Goal: Transaction & Acquisition: Book appointment/travel/reservation

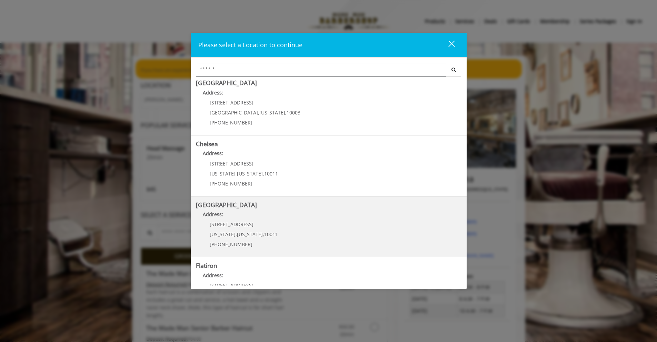
scroll to position [6, 0]
click at [269, 216] on Street "Address:" at bounding box center [329, 215] width 266 height 11
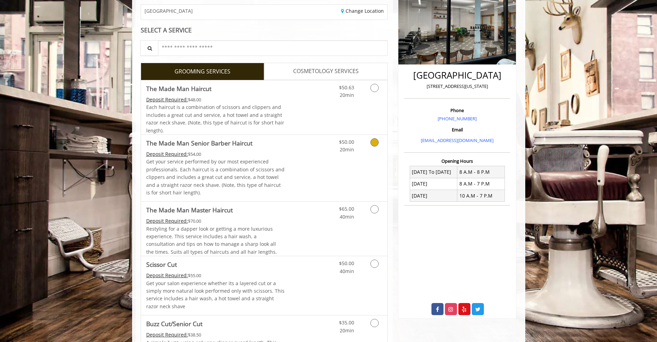
scroll to position [119, 0]
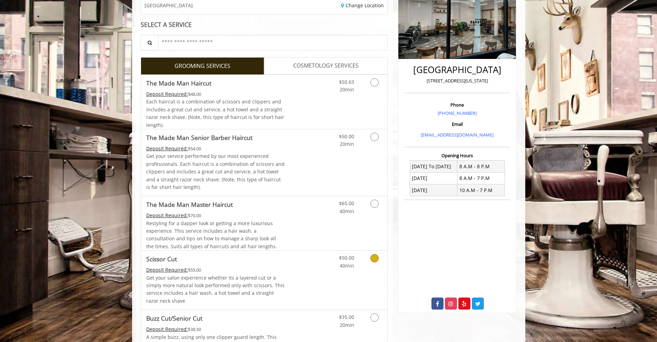
click at [376, 251] on link "Grooming services" at bounding box center [374, 260] width 18 height 19
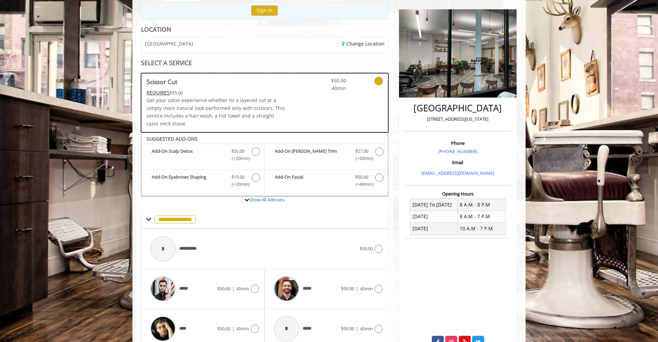
scroll to position [124, 0]
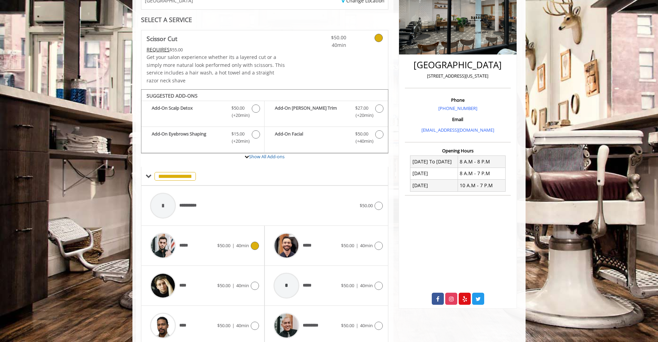
click at [256, 242] on icon at bounding box center [255, 246] width 8 height 8
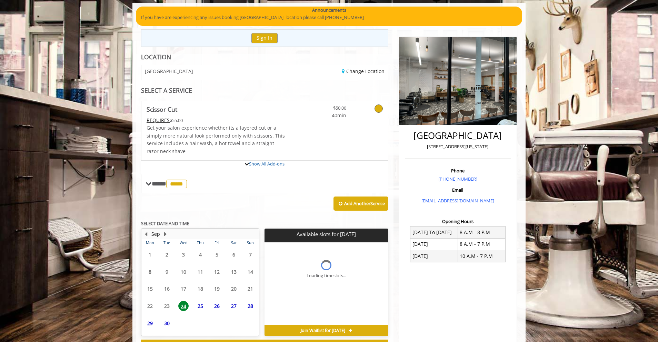
scroll to position [116, 0]
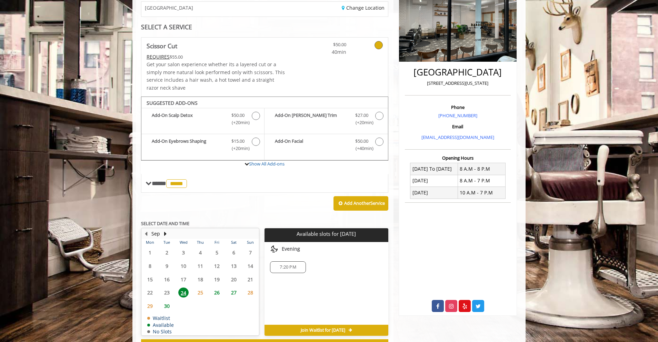
click at [201, 288] on span "25" at bounding box center [200, 293] width 10 height 10
click at [216, 288] on span "26" at bounding box center [217, 293] width 10 height 10
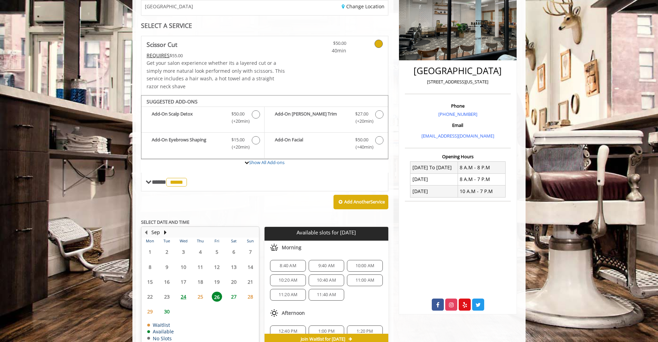
scroll to position [110, 0]
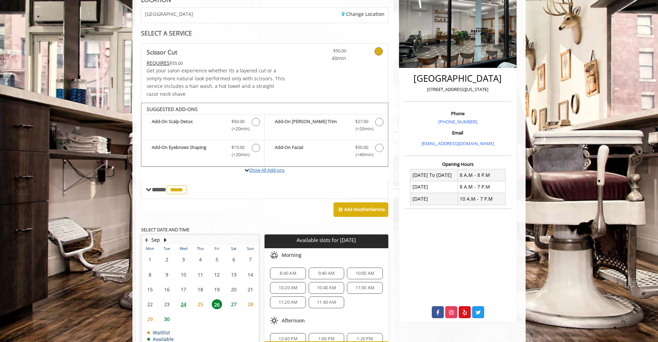
click at [262, 167] on link "Show All Add-ons" at bounding box center [267, 170] width 36 height 6
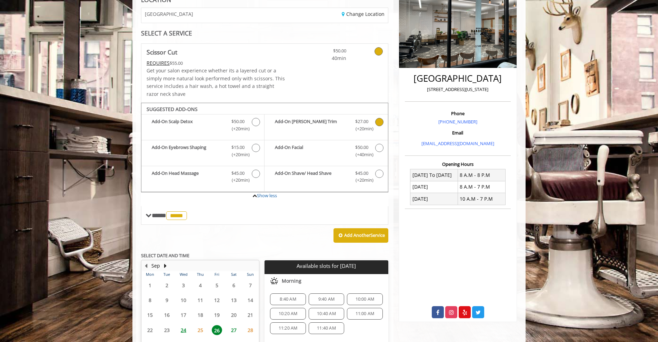
click at [375, 118] on span "Scissor Cut Add-onS" at bounding box center [379, 125] width 9 height 14
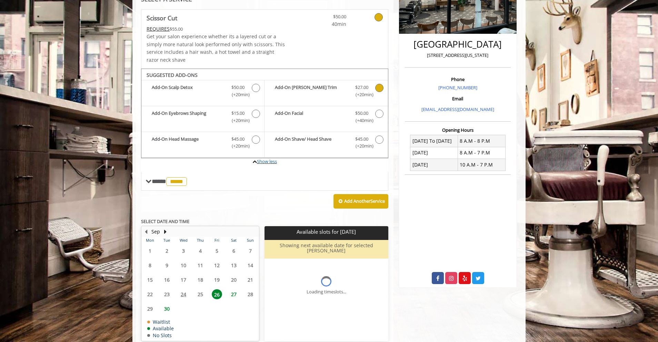
scroll to position [166, 0]
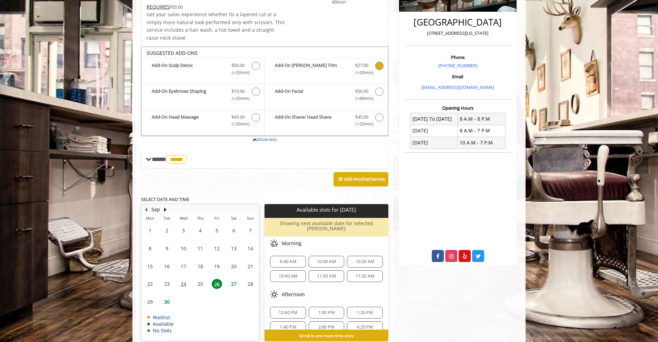
click at [286, 259] on span "9:40 AM" at bounding box center [288, 262] width 16 height 6
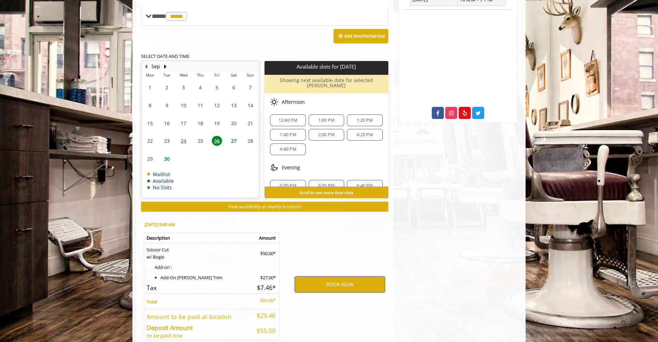
scroll to position [312, 0]
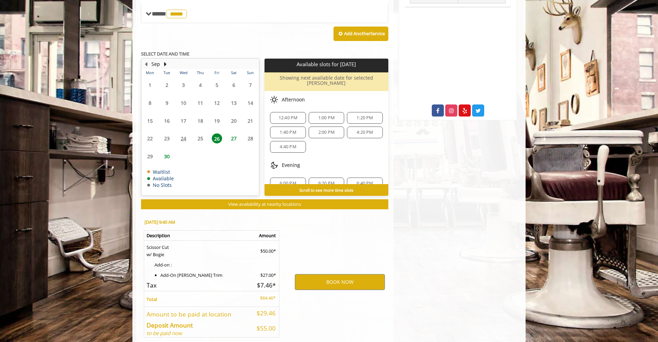
drag, startPoint x: 276, startPoint y: 292, endPoint x: 228, endPoint y: 287, distance: 48.3
click at [228, 319] on tr "Deposit Amount to be paid now $55.00" at bounding box center [211, 328] width 135 height 18
click at [290, 295] on div "BOOK NOW" at bounding box center [339, 282] width 107 height 138
click at [335, 274] on button "BOOK NOW" at bounding box center [340, 282] width 90 height 16
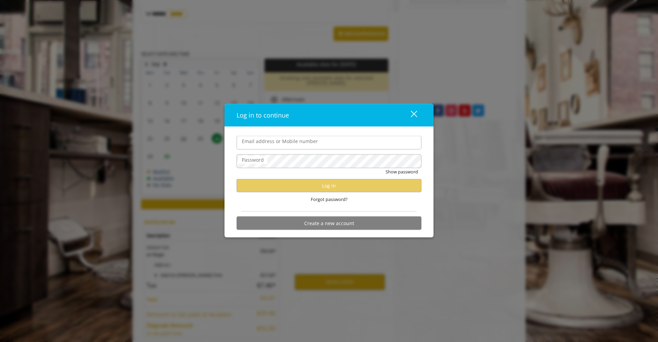
click at [286, 142] on label "Email address or Mobile number" at bounding box center [279, 142] width 83 height 8
click at [286, 142] on input "Email address or Mobile number" at bounding box center [329, 143] width 185 height 14
type input "**********"
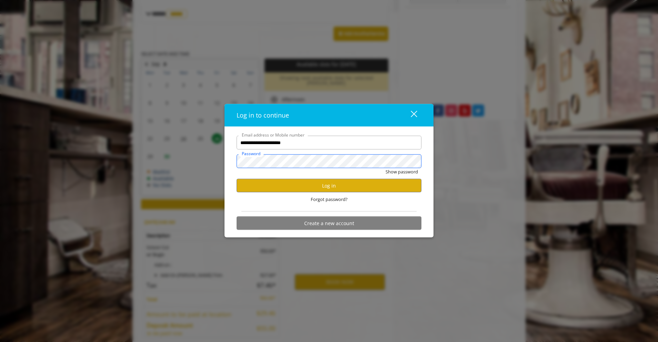
click at [386, 168] on button "Show password" at bounding box center [402, 171] width 32 height 7
click at [410, 170] on button "Hide password" at bounding box center [402, 171] width 31 height 7
click at [331, 184] on button "Log in" at bounding box center [329, 185] width 185 height 13
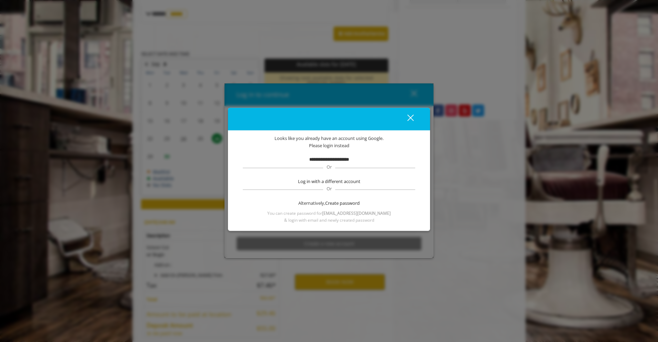
click at [329, 160] on b "**********" at bounding box center [329, 159] width 40 height 4
click at [417, 115] on button "close" at bounding box center [406, 119] width 23 height 14
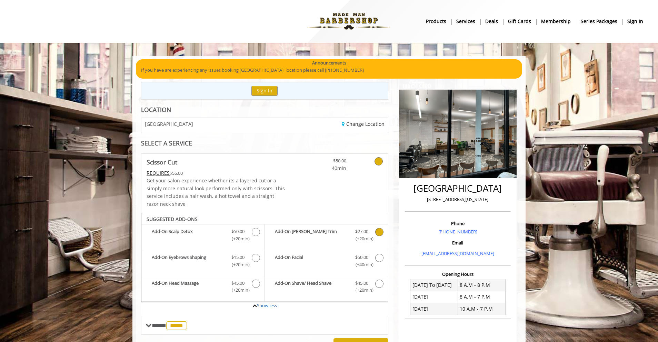
click at [632, 18] on b "sign in" at bounding box center [636, 22] width 16 height 8
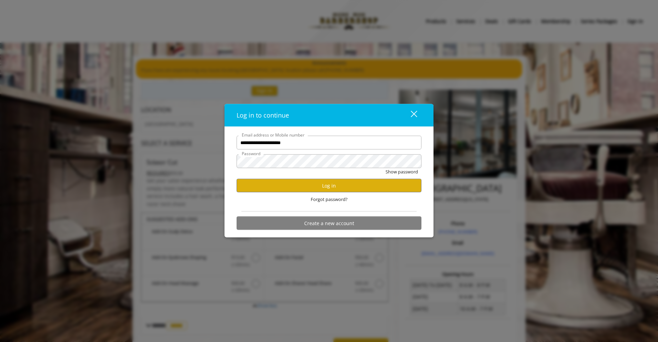
click at [421, 114] on button "close" at bounding box center [409, 115] width 23 height 14
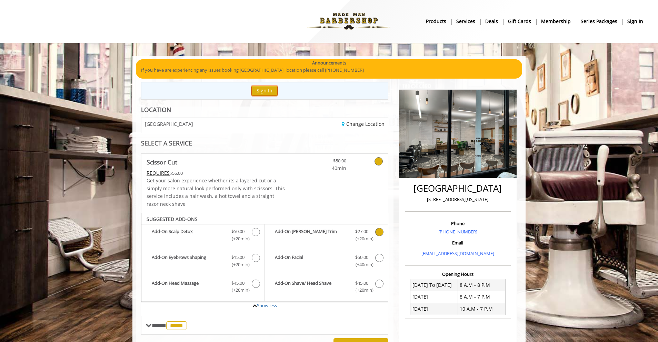
click at [252, 86] on button "Sign In" at bounding box center [265, 91] width 26 height 10
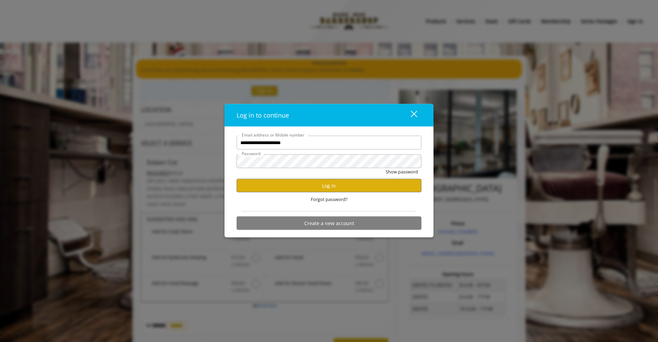
click at [412, 115] on div "close" at bounding box center [410, 115] width 14 height 10
